Goal: Transaction & Acquisition: Purchase product/service

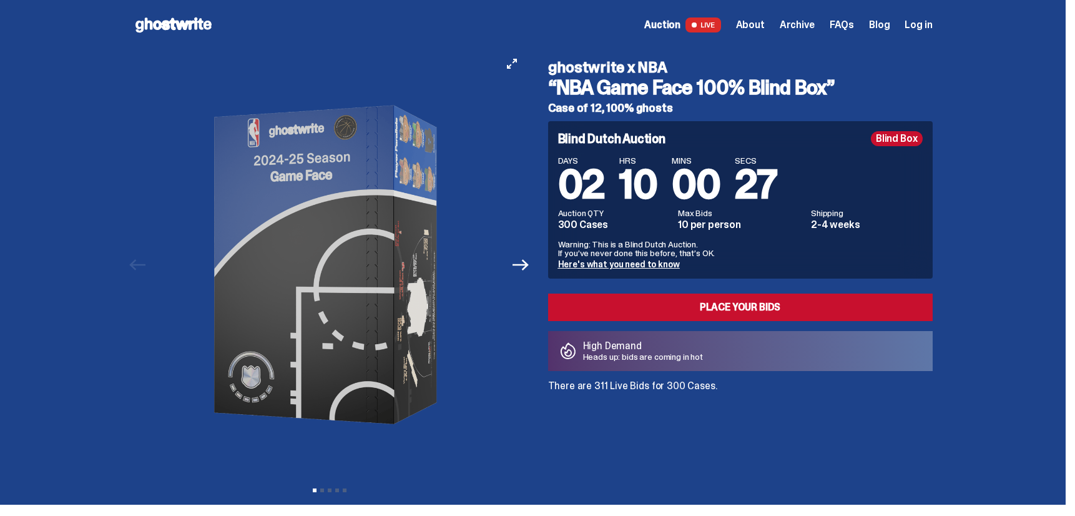
click at [340, 177] on img at bounding box center [329, 264] width 343 height 429
click at [529, 262] on icon "Next" at bounding box center [520, 265] width 16 height 16
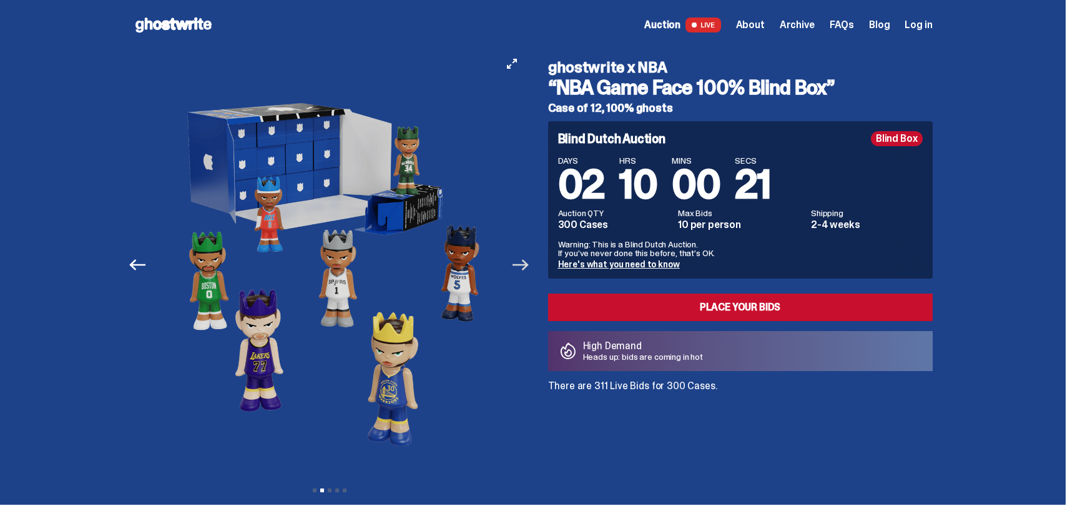
scroll to position [1, 0]
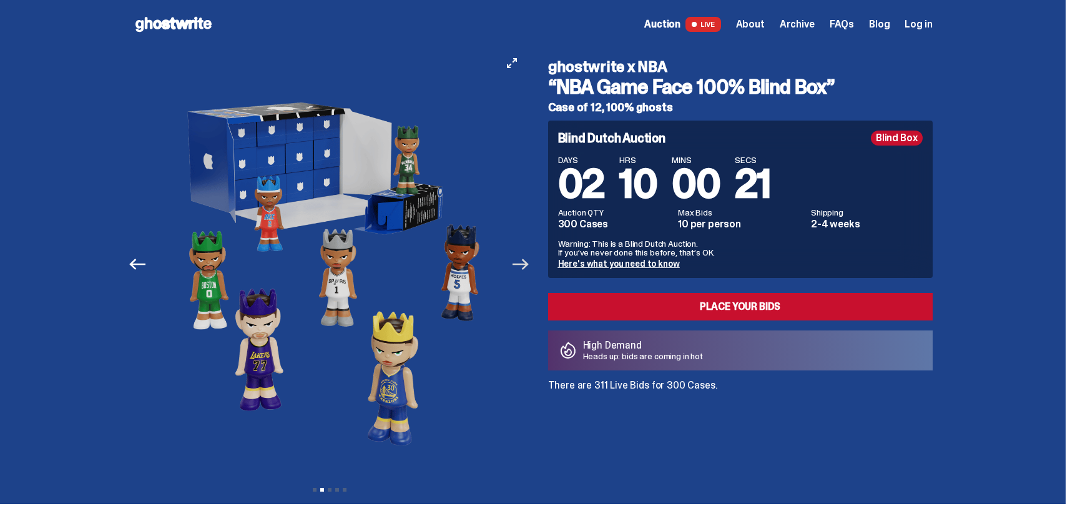
click at [529, 262] on icon "Next" at bounding box center [520, 263] width 16 height 11
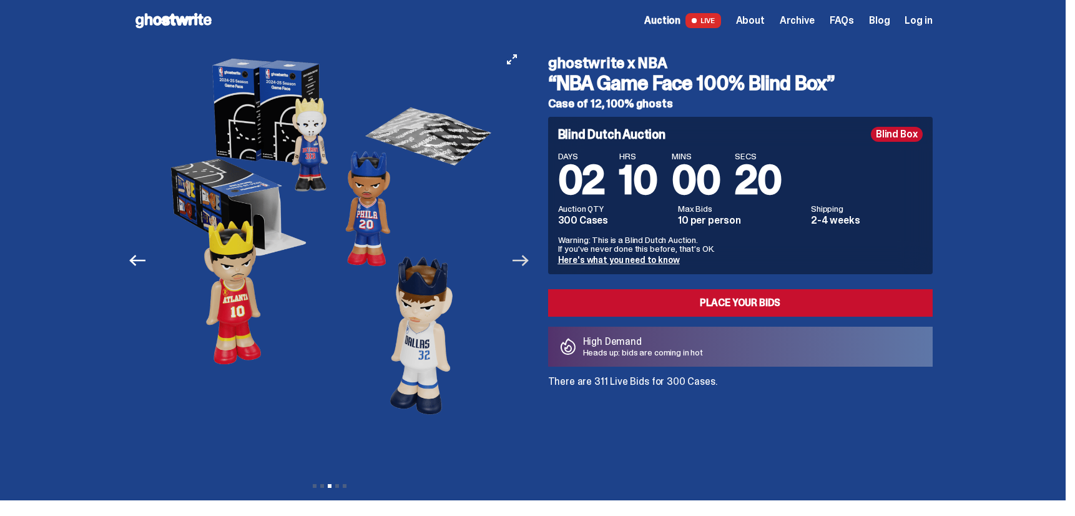
scroll to position [0, 0]
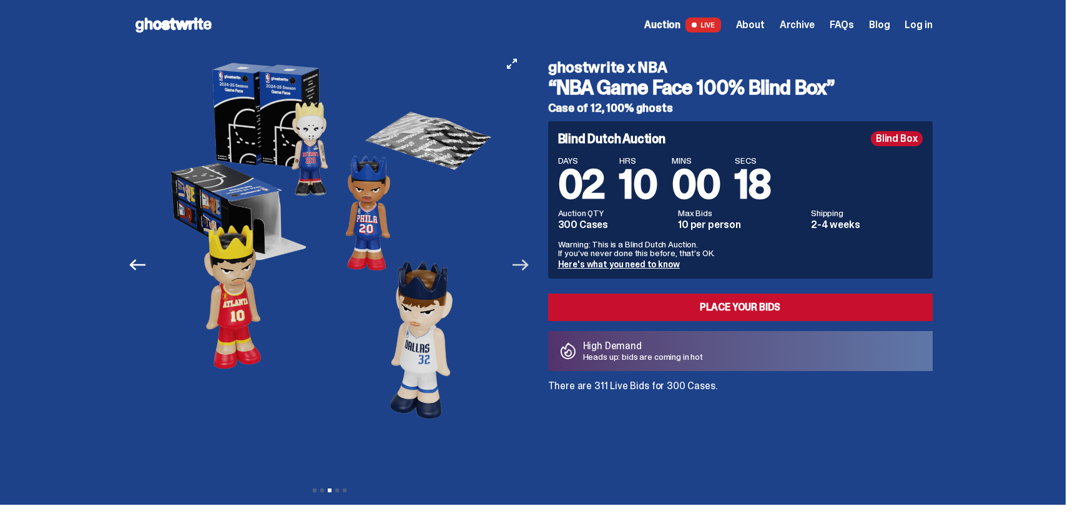
click at [524, 270] on icon "Next" at bounding box center [520, 265] width 16 height 16
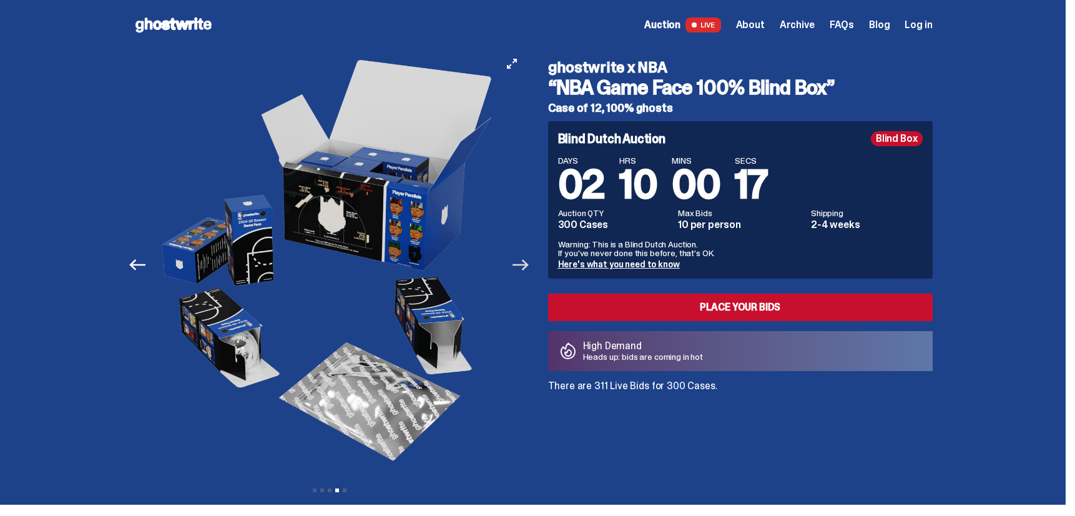
click at [524, 269] on icon "Next" at bounding box center [520, 265] width 16 height 16
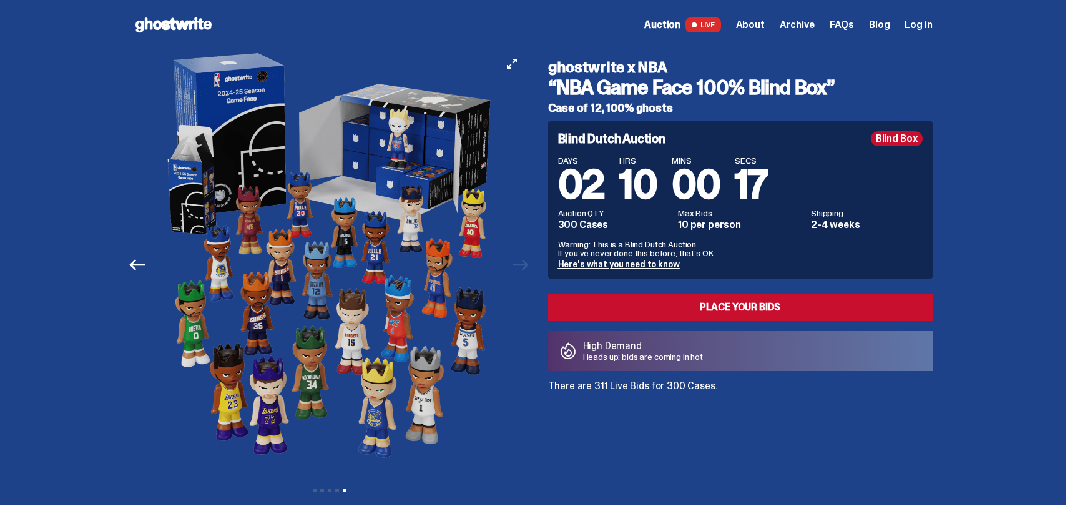
click at [523, 268] on div at bounding box center [331, 264] width 392 height 429
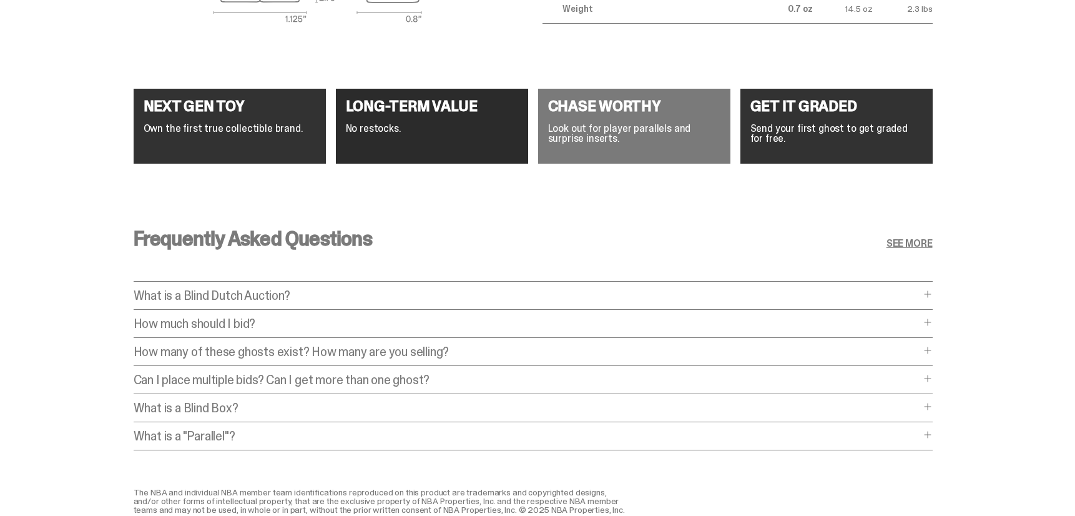
scroll to position [4794, 0]
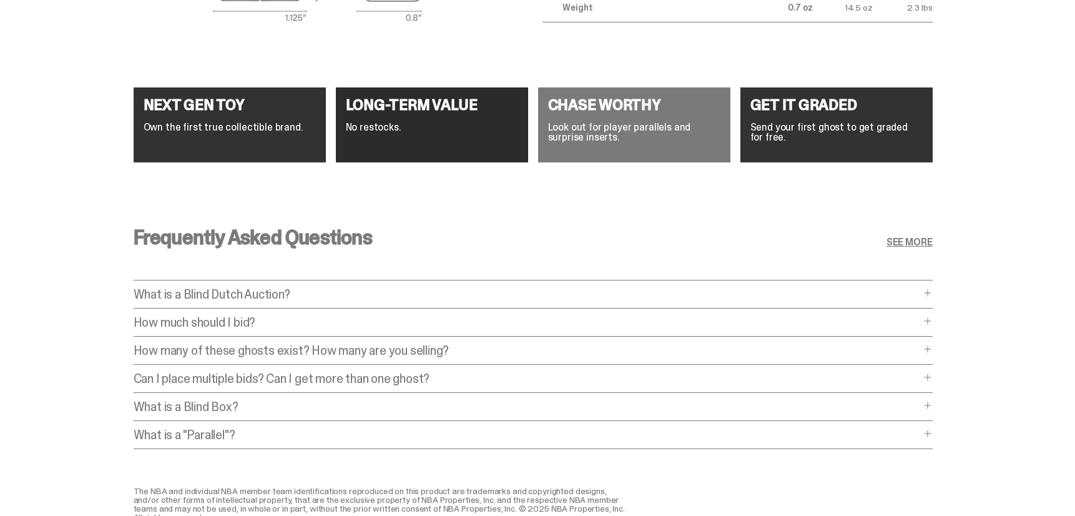
click at [178, 323] on p "How much should I bid?" at bounding box center [527, 322] width 786 height 12
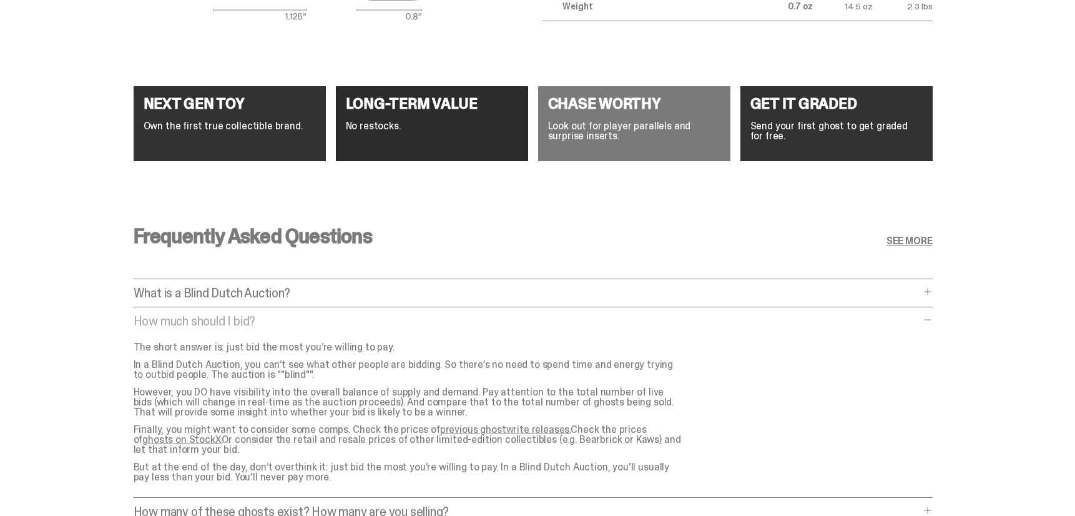
click at [177, 323] on p "How much should I bid?" at bounding box center [527, 321] width 786 height 12
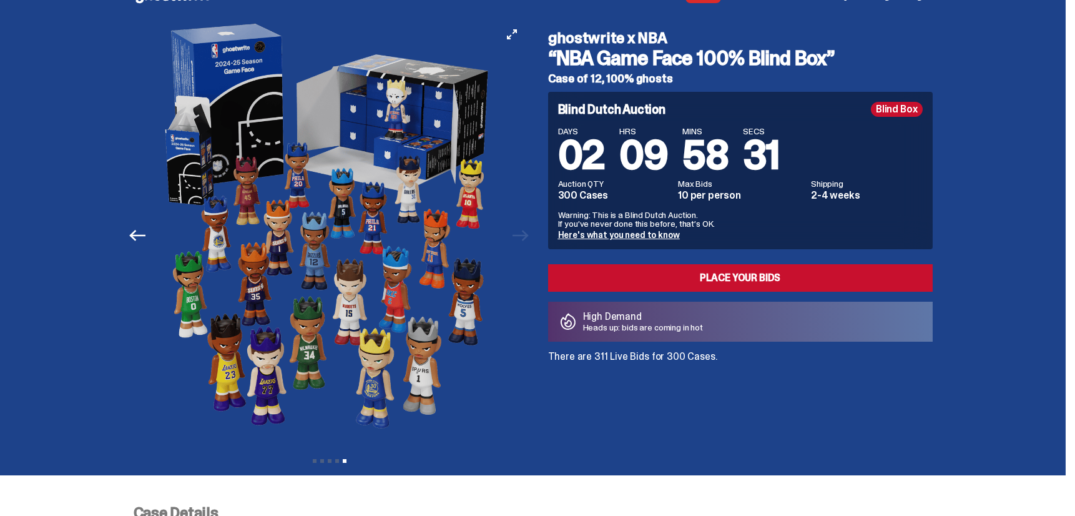
scroll to position [0, 0]
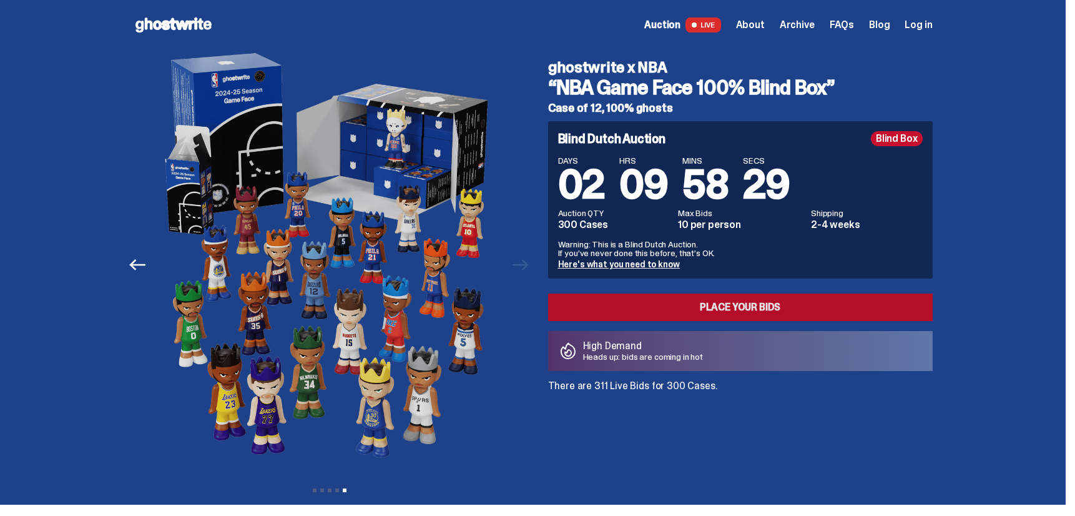
click at [782, 305] on link "Place your Bids" at bounding box center [740, 306] width 384 height 27
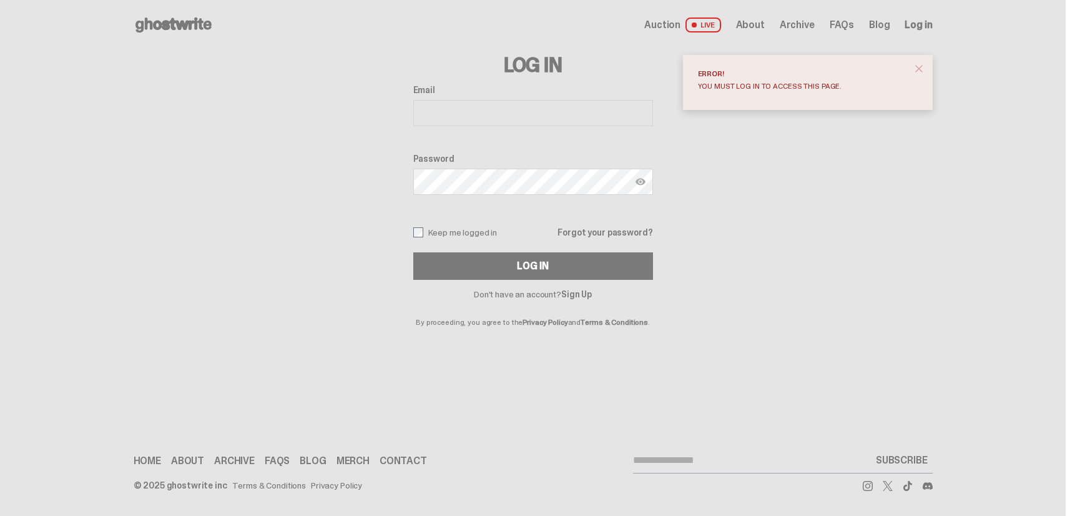
click at [485, 106] on input "Email" at bounding box center [533, 113] width 240 height 26
type input "**********"
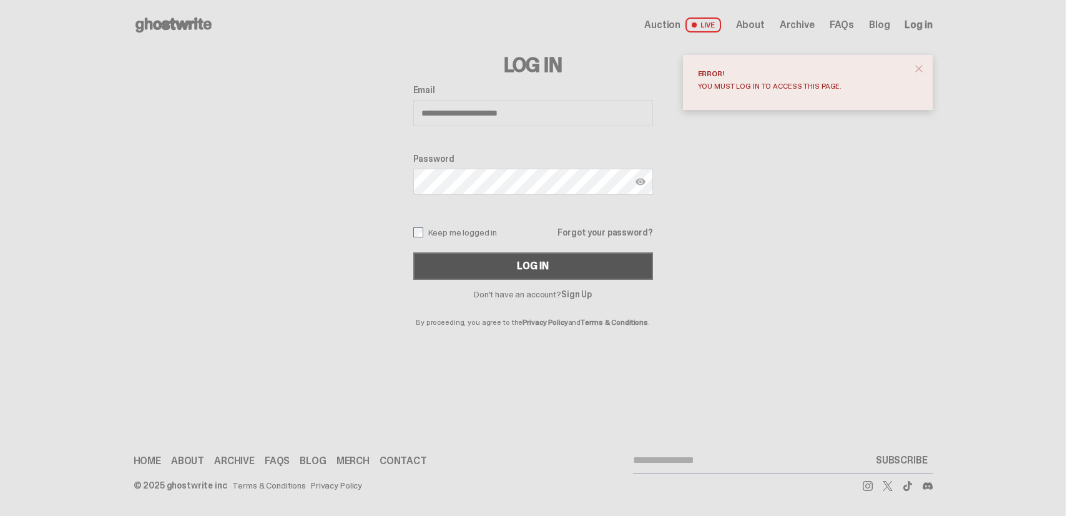
click at [514, 266] on button "Log In" at bounding box center [533, 265] width 240 height 27
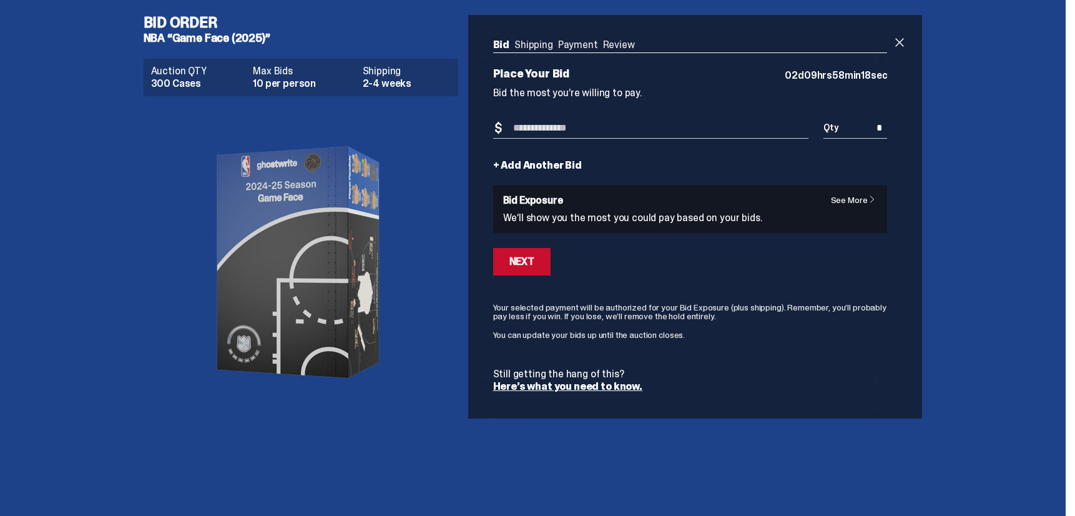
click at [663, 130] on input "Bid Amount" at bounding box center [651, 128] width 316 height 21
click at [665, 218] on p "We’ll show you the most you could pay based on your bids." at bounding box center [690, 218] width 374 height 10
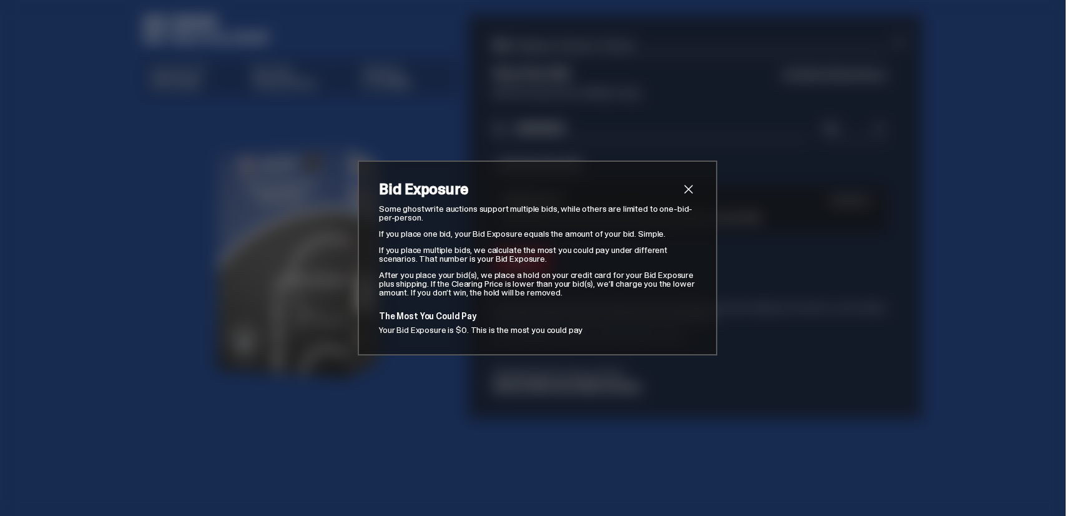
click at [687, 185] on span "close" at bounding box center [688, 189] width 15 height 15
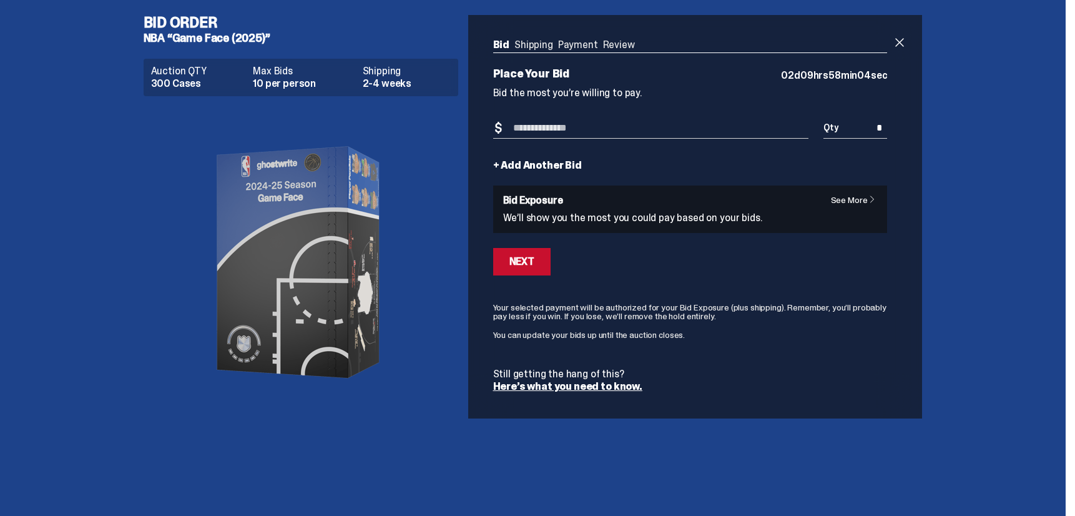
click at [597, 128] on input "Bid Amount" at bounding box center [651, 128] width 316 height 21
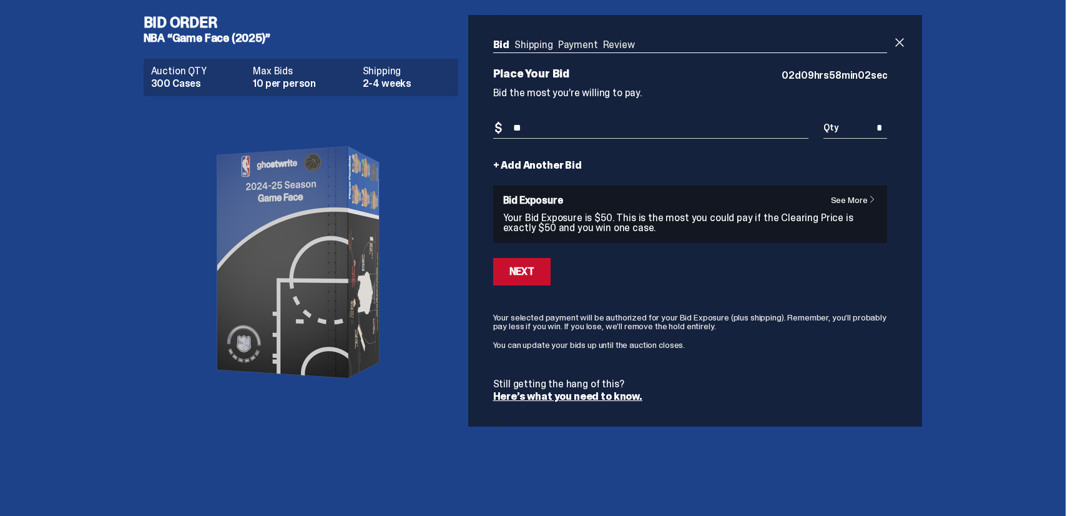
type input "**"
click at [768, 293] on form "Bid Amount $ ** Bid Quantity Qty * + Add Another Bid See More Bid Exposure Your…" at bounding box center [690, 259] width 394 height 283
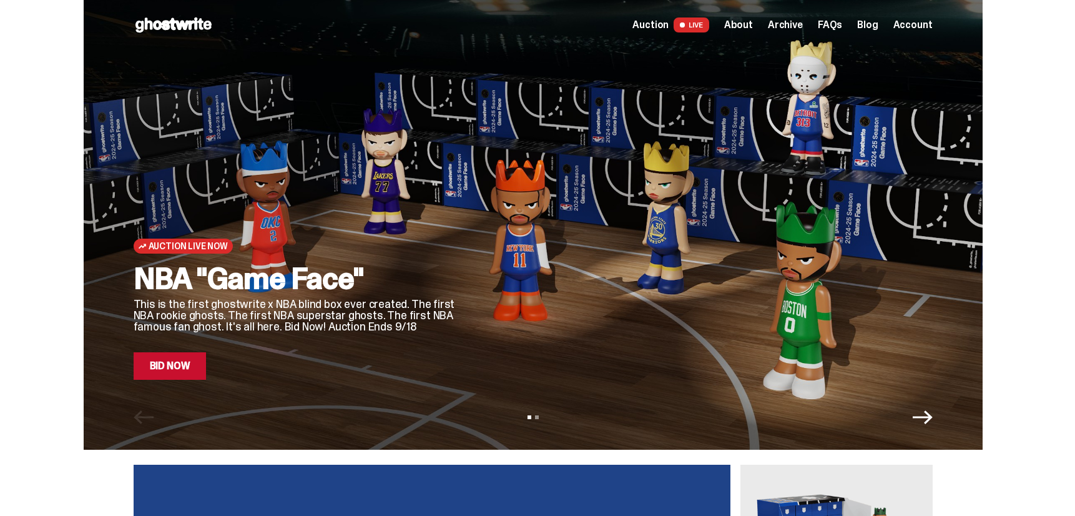
click at [187, 366] on link "Bid Now" at bounding box center [170, 365] width 73 height 27
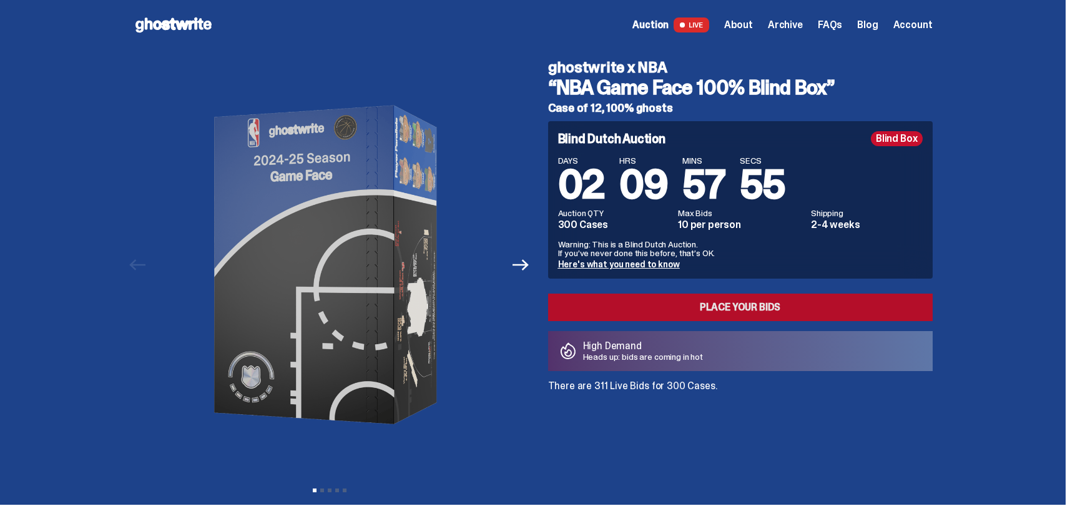
click at [763, 309] on link "Place your Bids" at bounding box center [740, 306] width 384 height 27
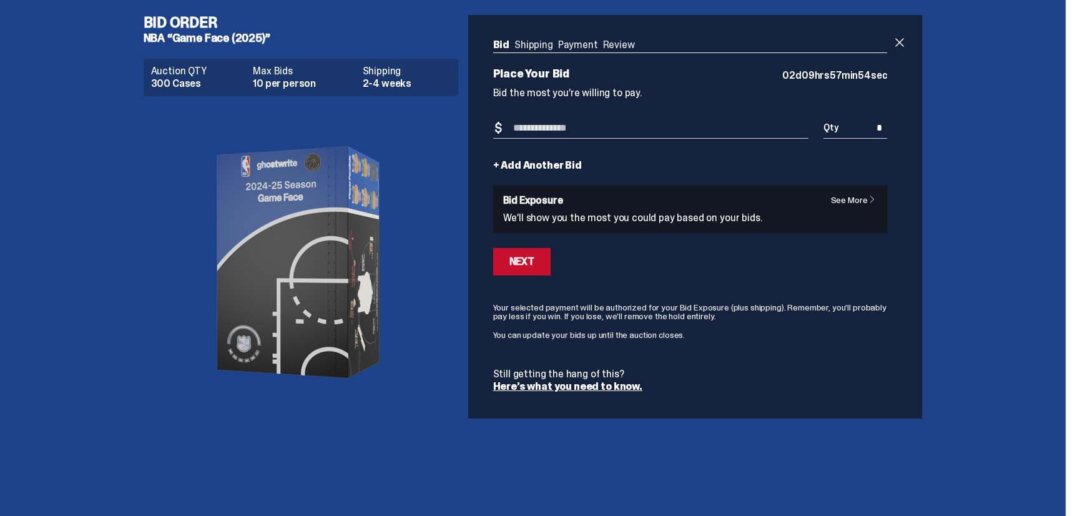
click at [537, 125] on input "Bid Amount" at bounding box center [651, 128] width 316 height 21
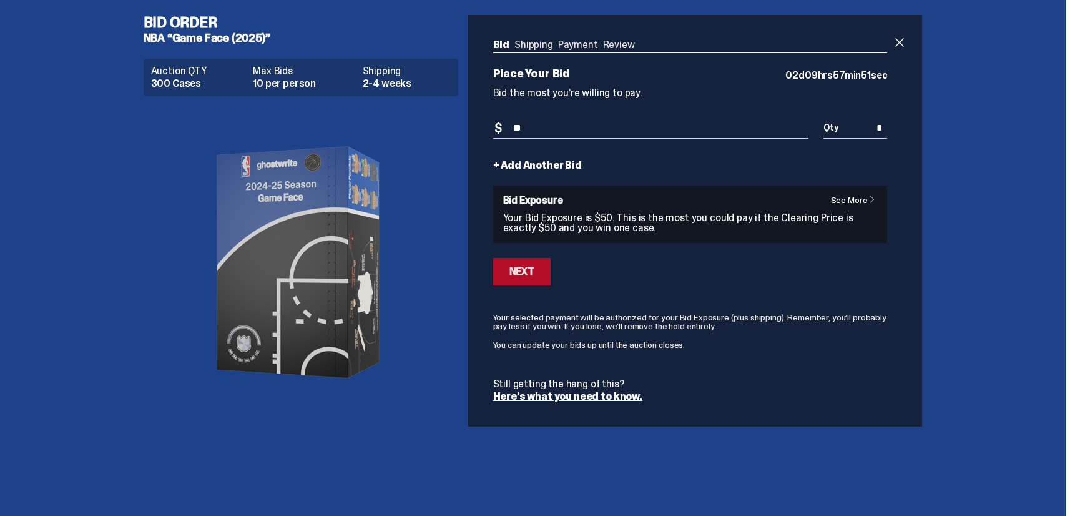
type input "**"
click at [525, 266] on div "Next" at bounding box center [521, 271] width 25 height 10
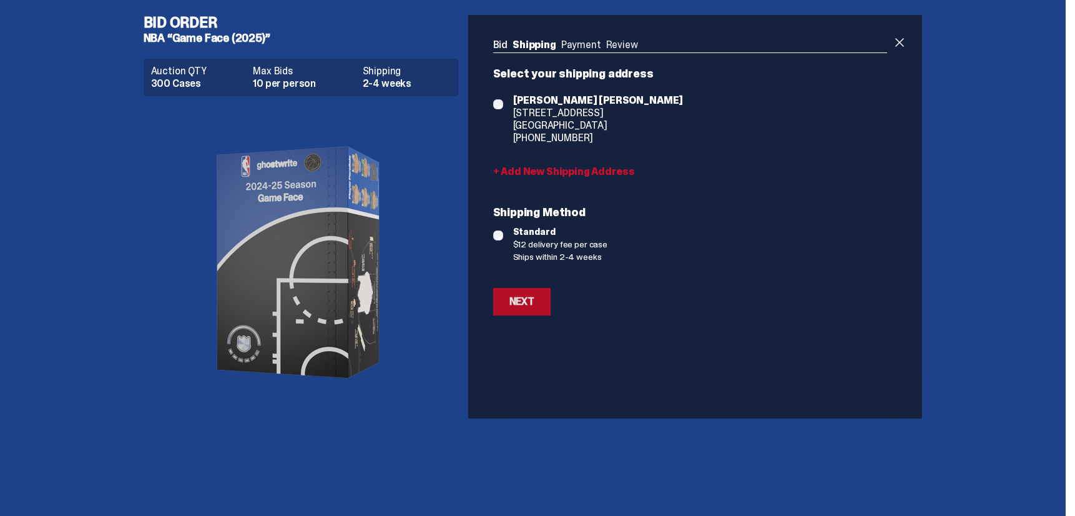
click at [547, 308] on button "Next" at bounding box center [521, 301] width 57 height 27
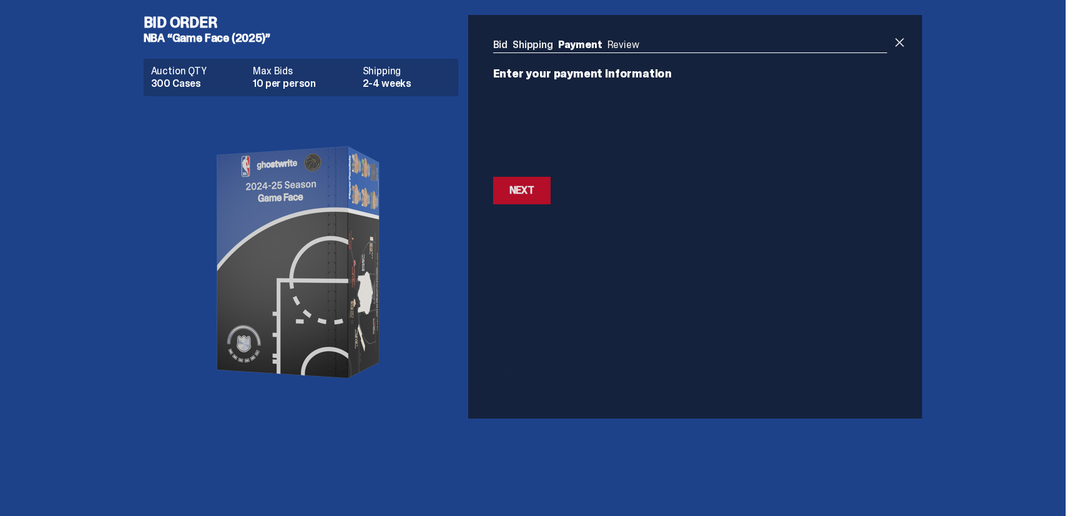
click at [550, 195] on button "Next Next" at bounding box center [521, 190] width 57 height 27
click at [521, 247] on div "Next" at bounding box center [521, 252] width 25 height 10
click at [534, 192] on div "Next" at bounding box center [521, 190] width 25 height 10
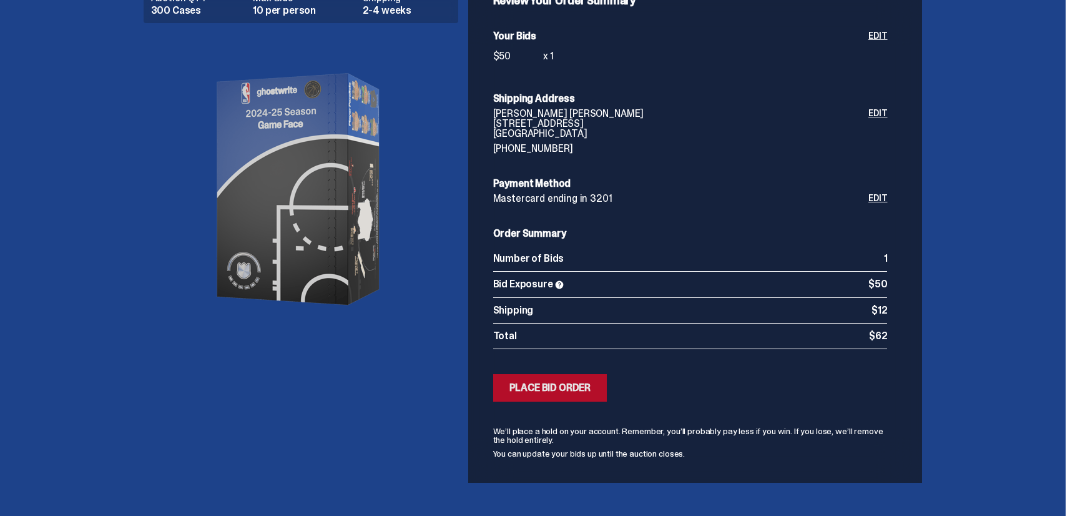
scroll to position [76, 0]
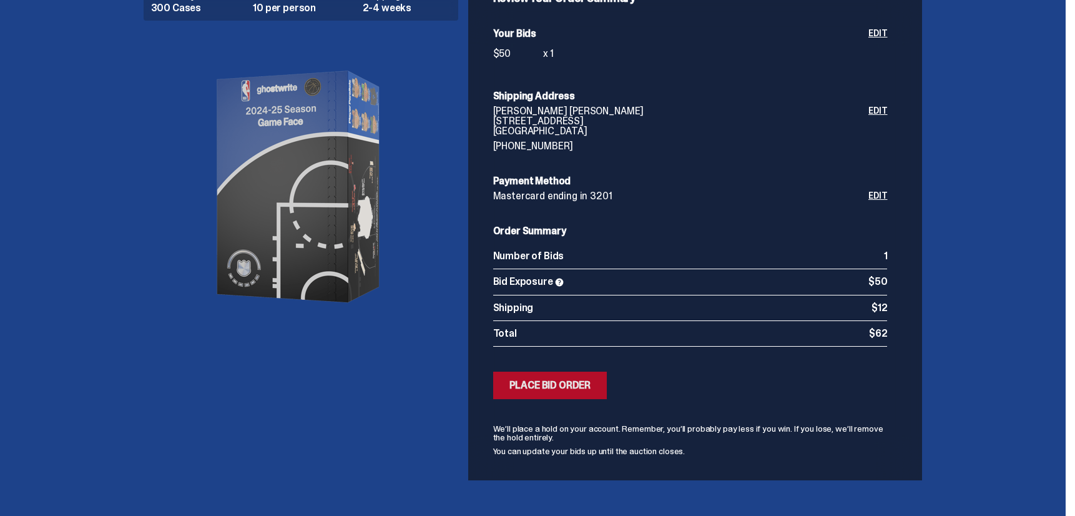
click at [587, 392] on button "Submitting Bids Place Bid Order" at bounding box center [550, 384] width 114 height 27
